Goal: Check status: Check status

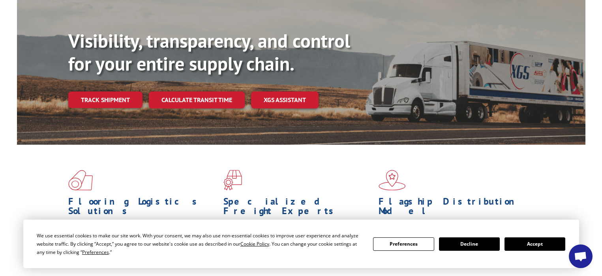
scroll to position [94, 0]
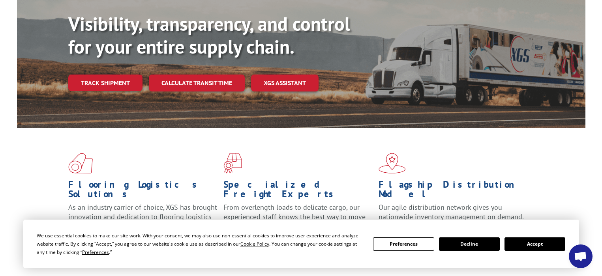
click at [541, 242] on button "Accept" at bounding box center [535, 244] width 61 height 13
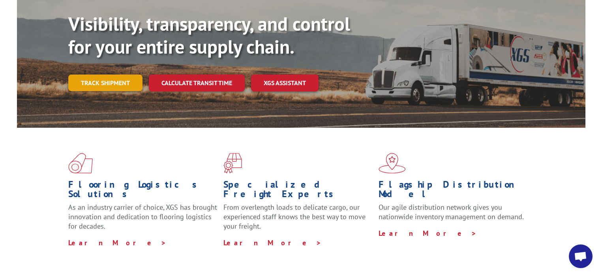
click at [99, 75] on link "Track shipment" at bounding box center [105, 83] width 74 height 17
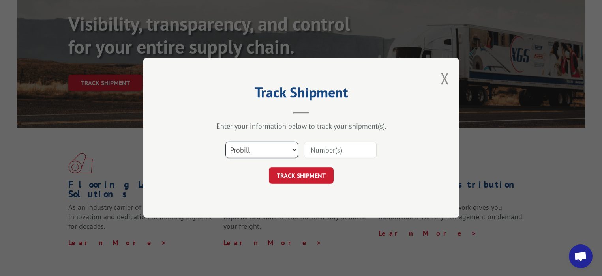
click at [292, 149] on select "Select category... Probill BOL PO" at bounding box center [261, 150] width 73 height 17
click at [318, 151] on input at bounding box center [340, 150] width 73 height 17
paste input "16945319"
type input "16945319"
click at [296, 174] on button "TRACK SHIPMENT" at bounding box center [301, 176] width 65 height 17
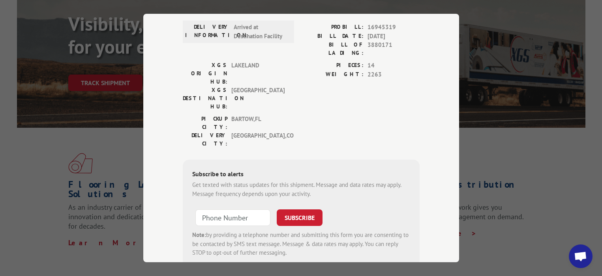
scroll to position [132, 0]
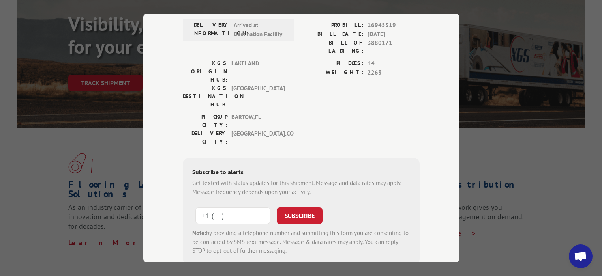
click at [233, 208] on input "+1 (___) ___-____" at bounding box center [232, 216] width 75 height 17
type input "[PHONE_NUMBER]"
click at [300, 208] on button "SUBSCRIBE" at bounding box center [300, 216] width 46 height 17
